Goal: Task Accomplishment & Management: Complete application form

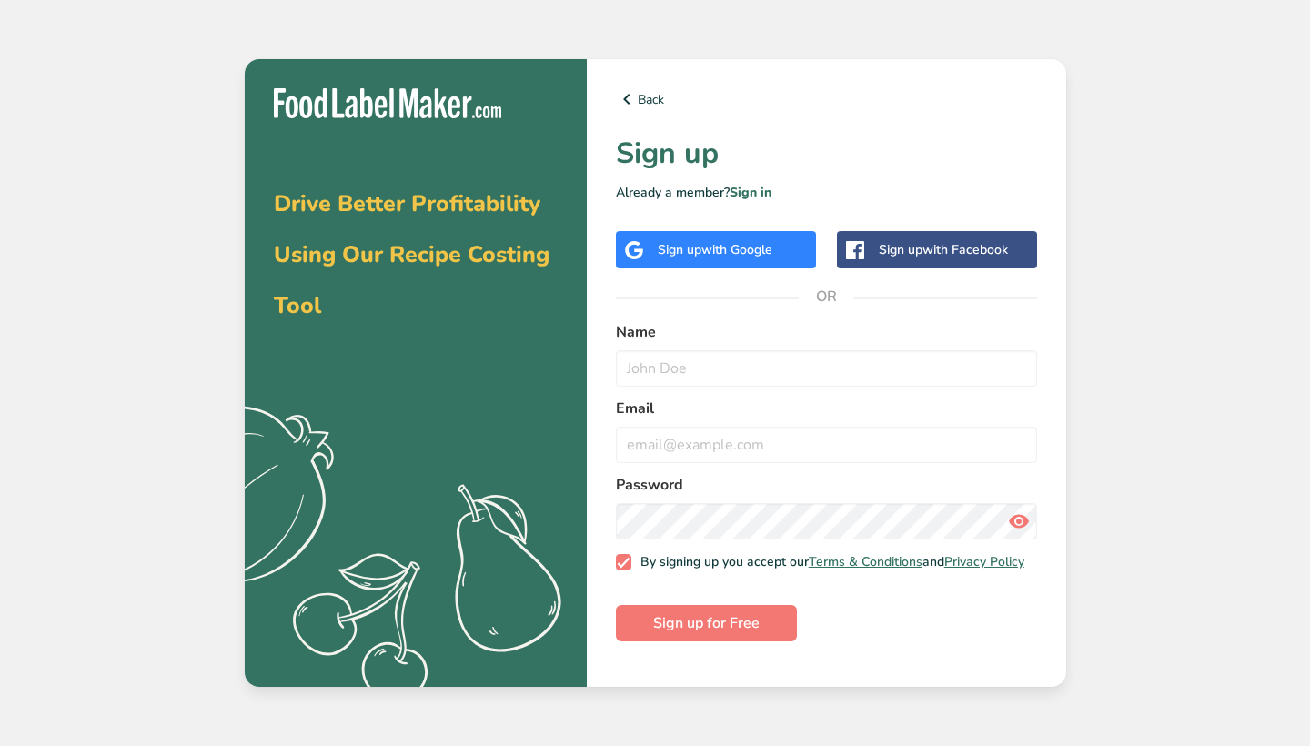
click at [695, 262] on div "Sign up with Google" at bounding box center [716, 249] width 200 height 37
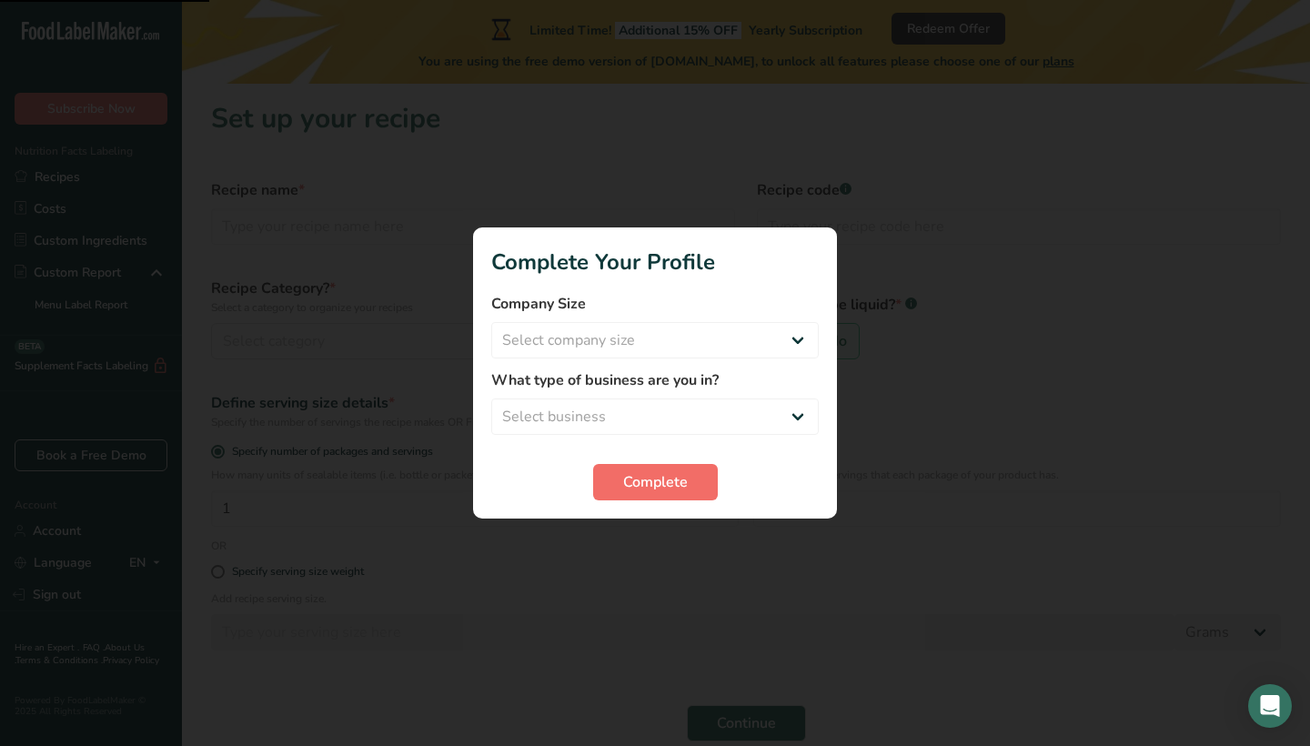
click at [680, 489] on span "Complete" at bounding box center [655, 482] width 65 height 22
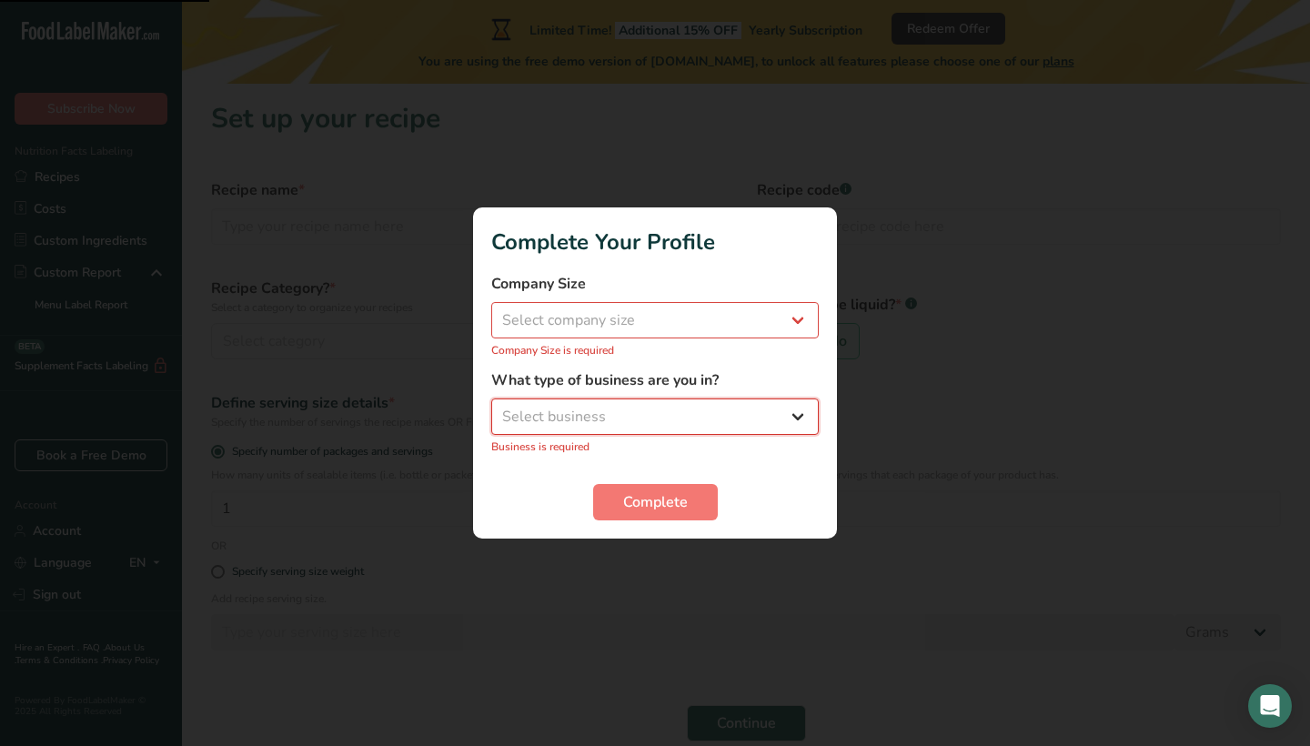
select select "1"
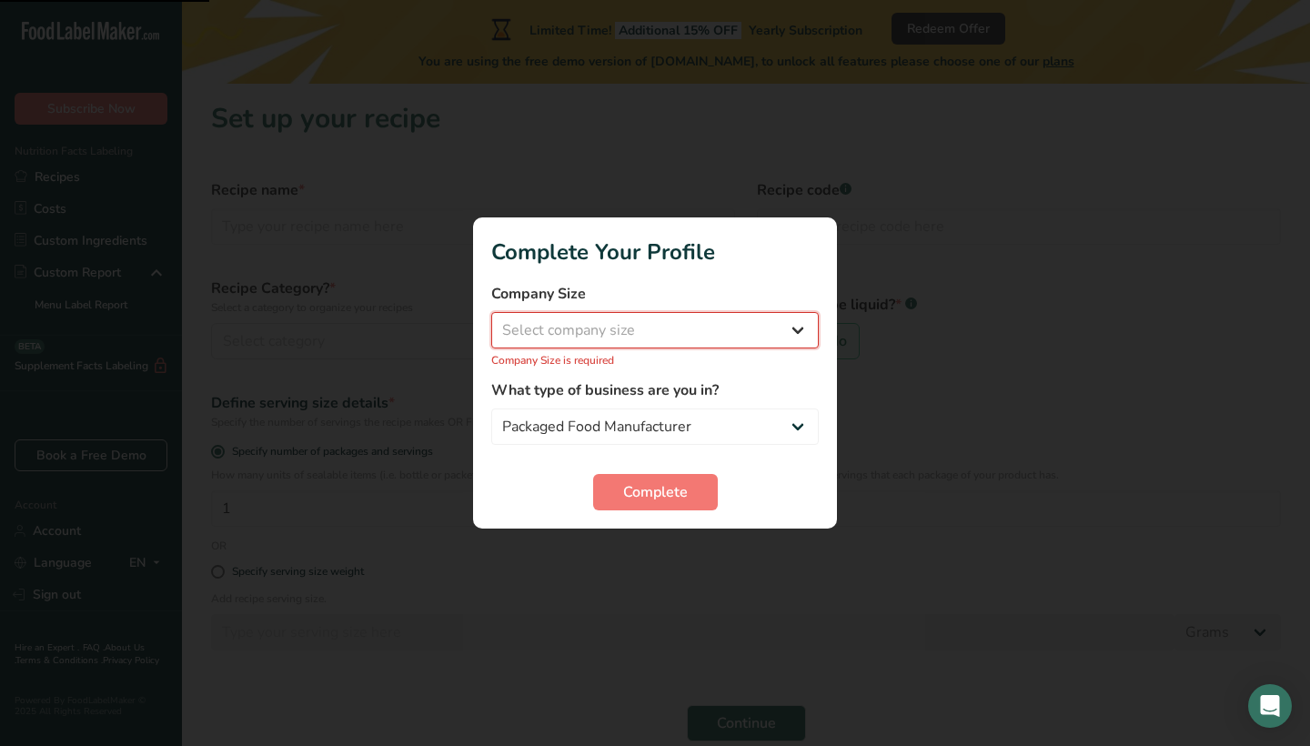
select select "2"
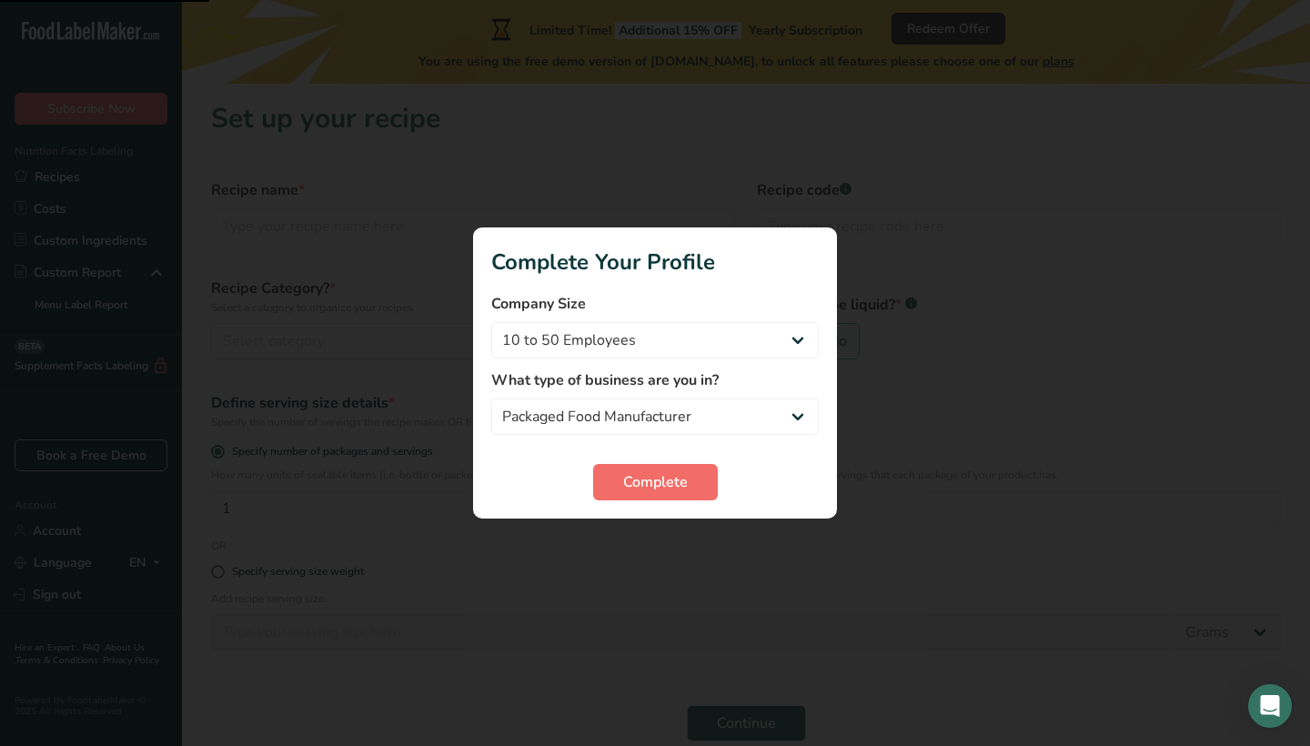
click at [629, 496] on button "Complete" at bounding box center [655, 482] width 125 height 36
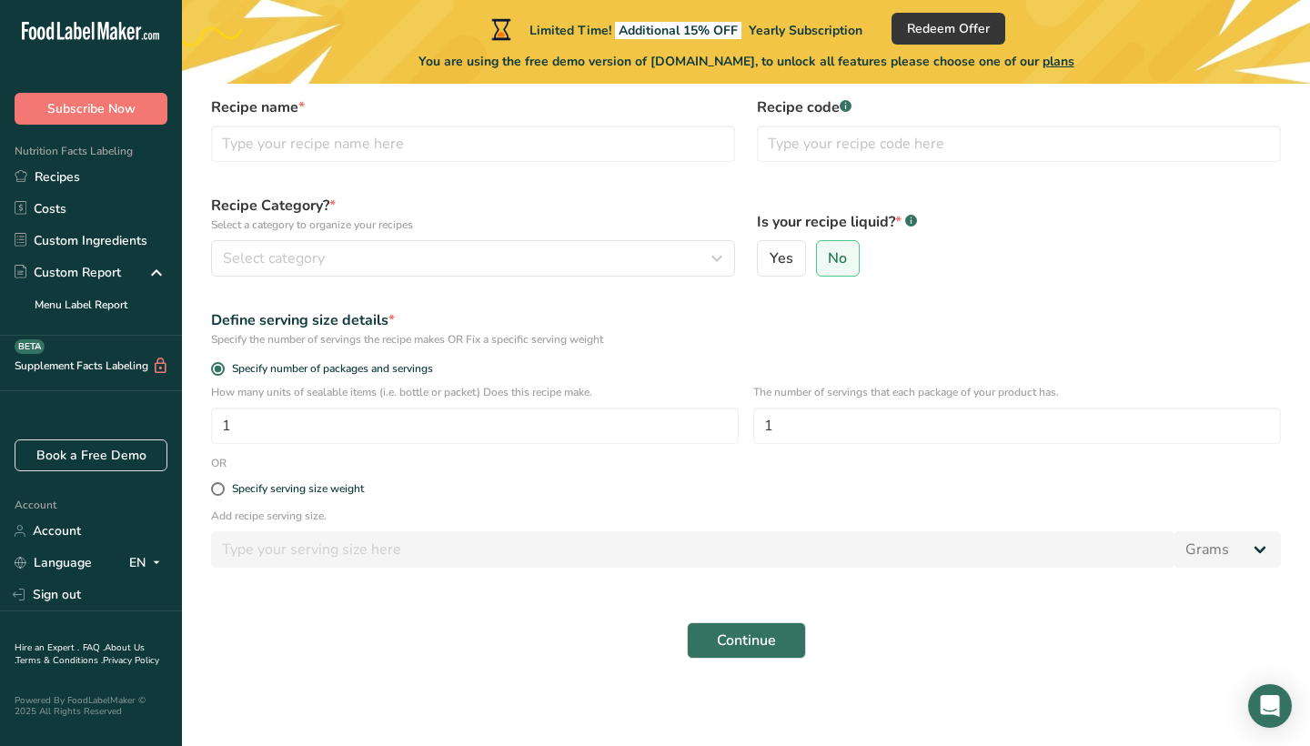
scroll to position [83, 0]
click at [143, 248] on link "Custom Ingredients" at bounding box center [91, 241] width 182 height 32
